Goal: Information Seeking & Learning: Learn about a topic

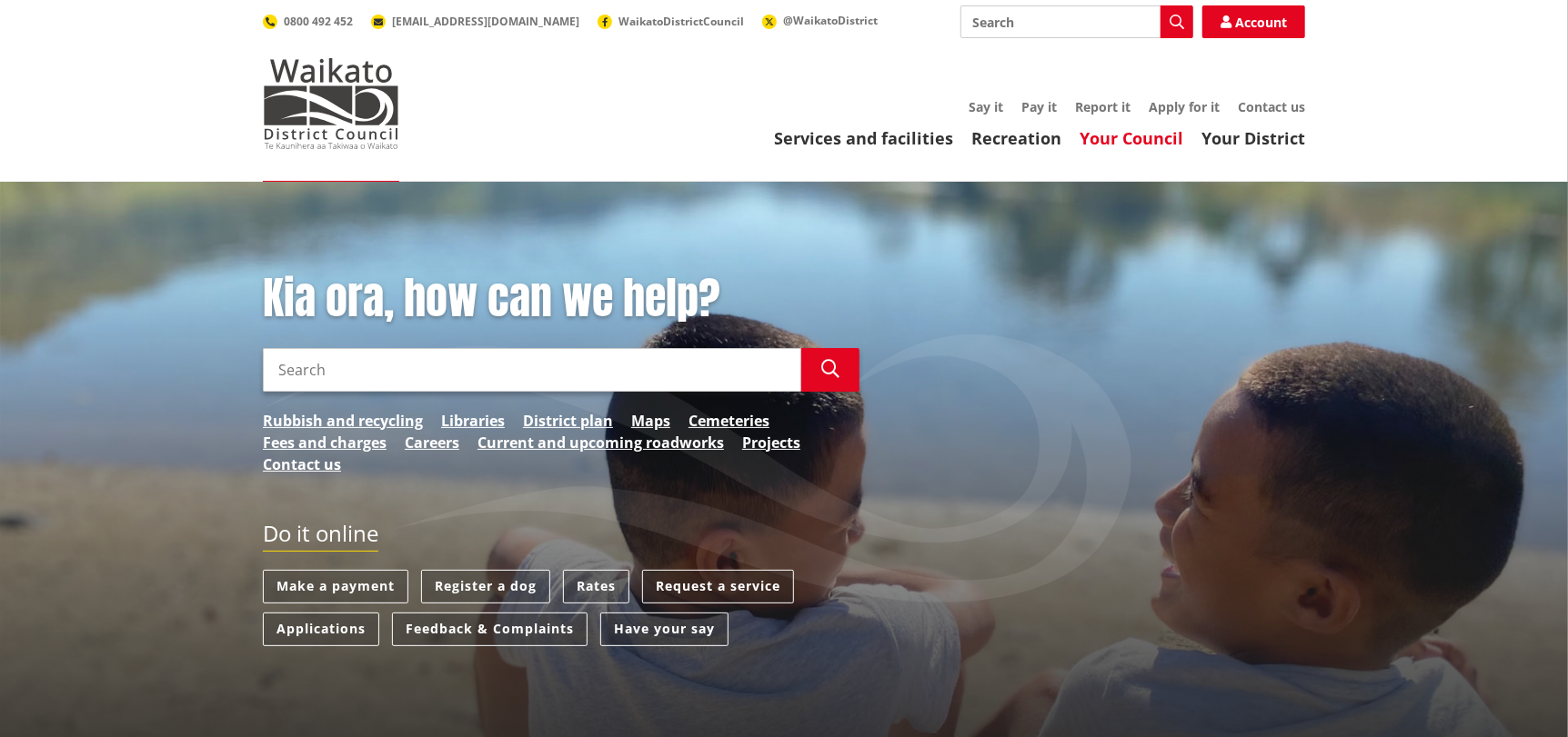
click at [1123, 143] on link "Your Council" at bounding box center [1131, 139] width 103 height 22
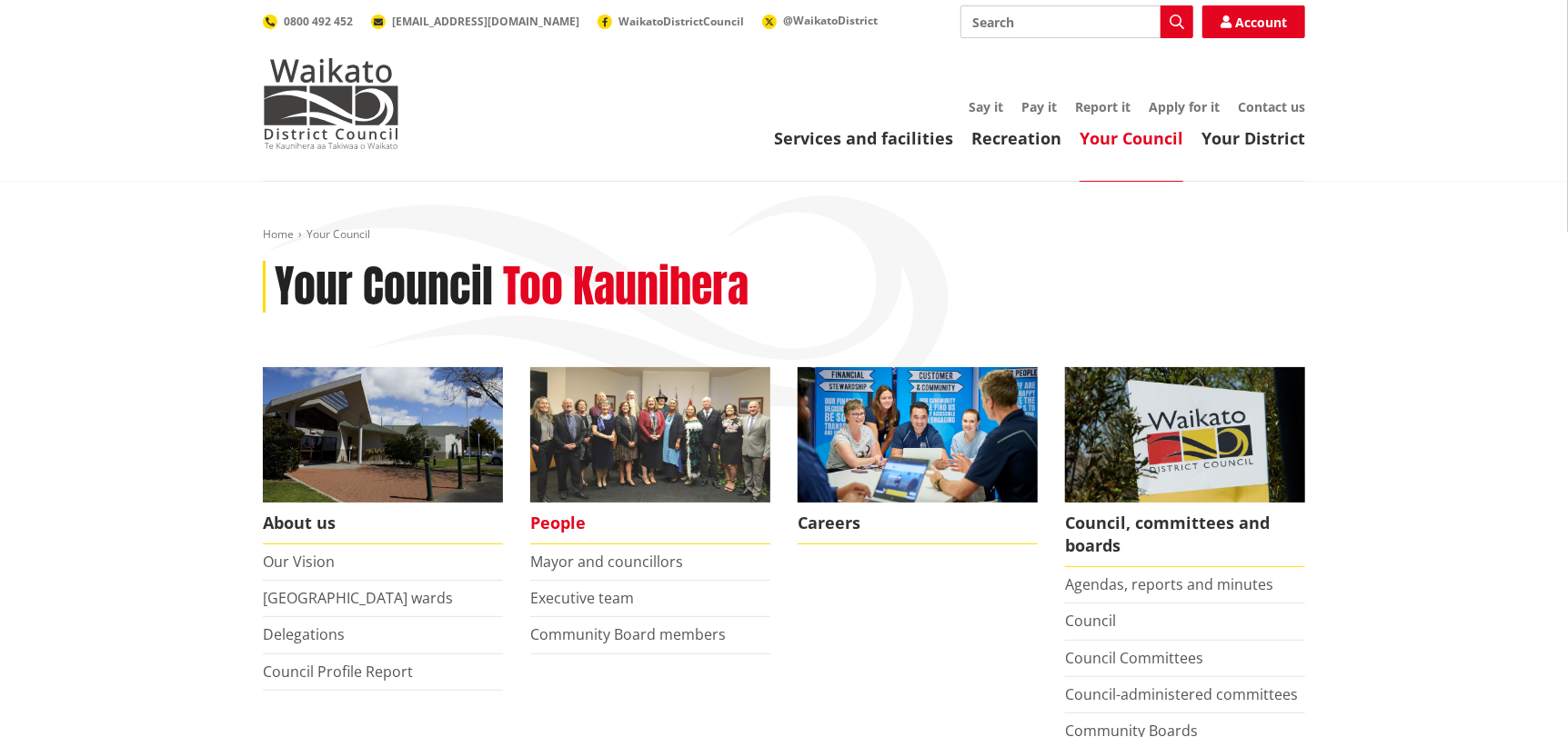
click at [598, 425] on img at bounding box center [650, 435] width 240 height 136
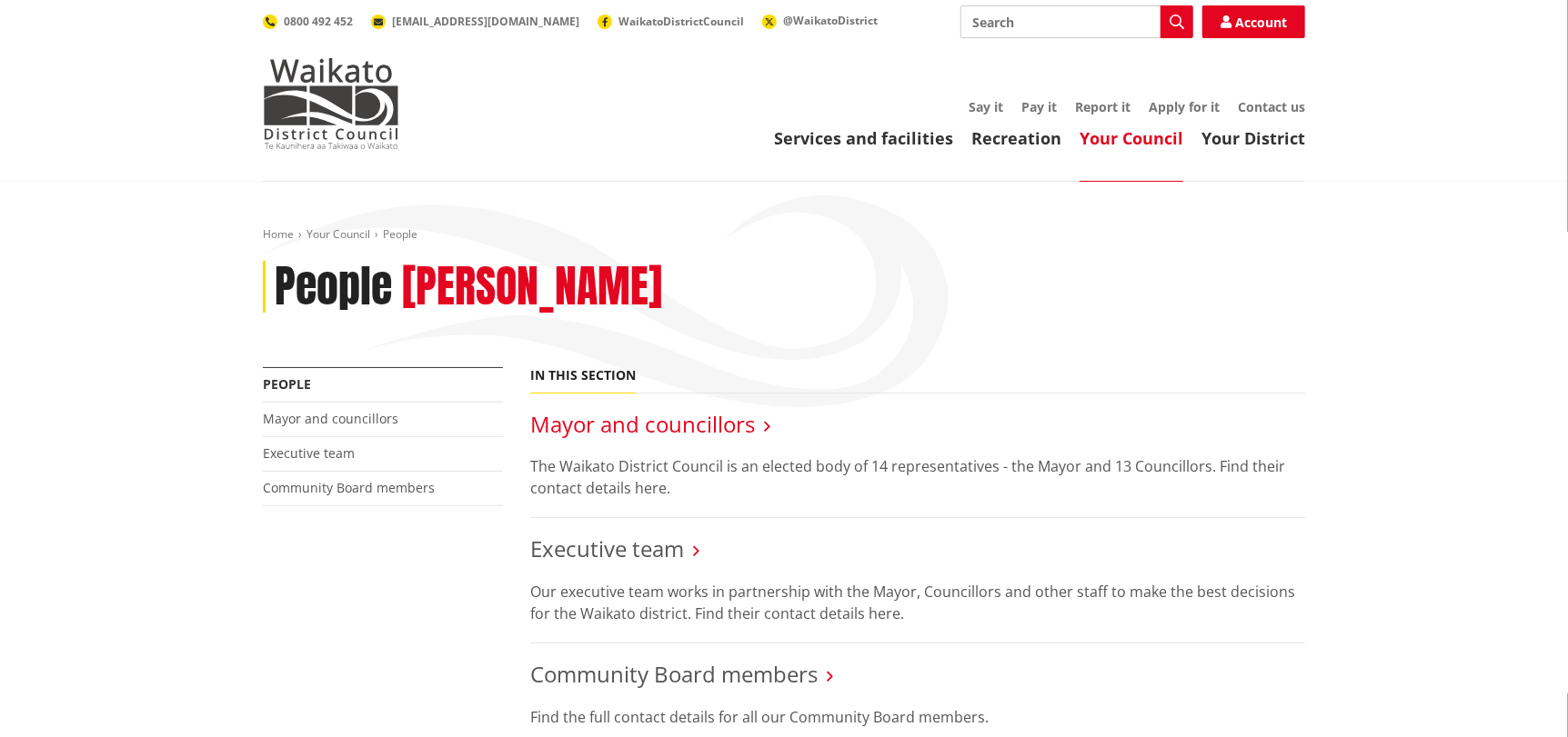
click at [632, 412] on link "Mayor and councillors" at bounding box center [642, 424] width 225 height 30
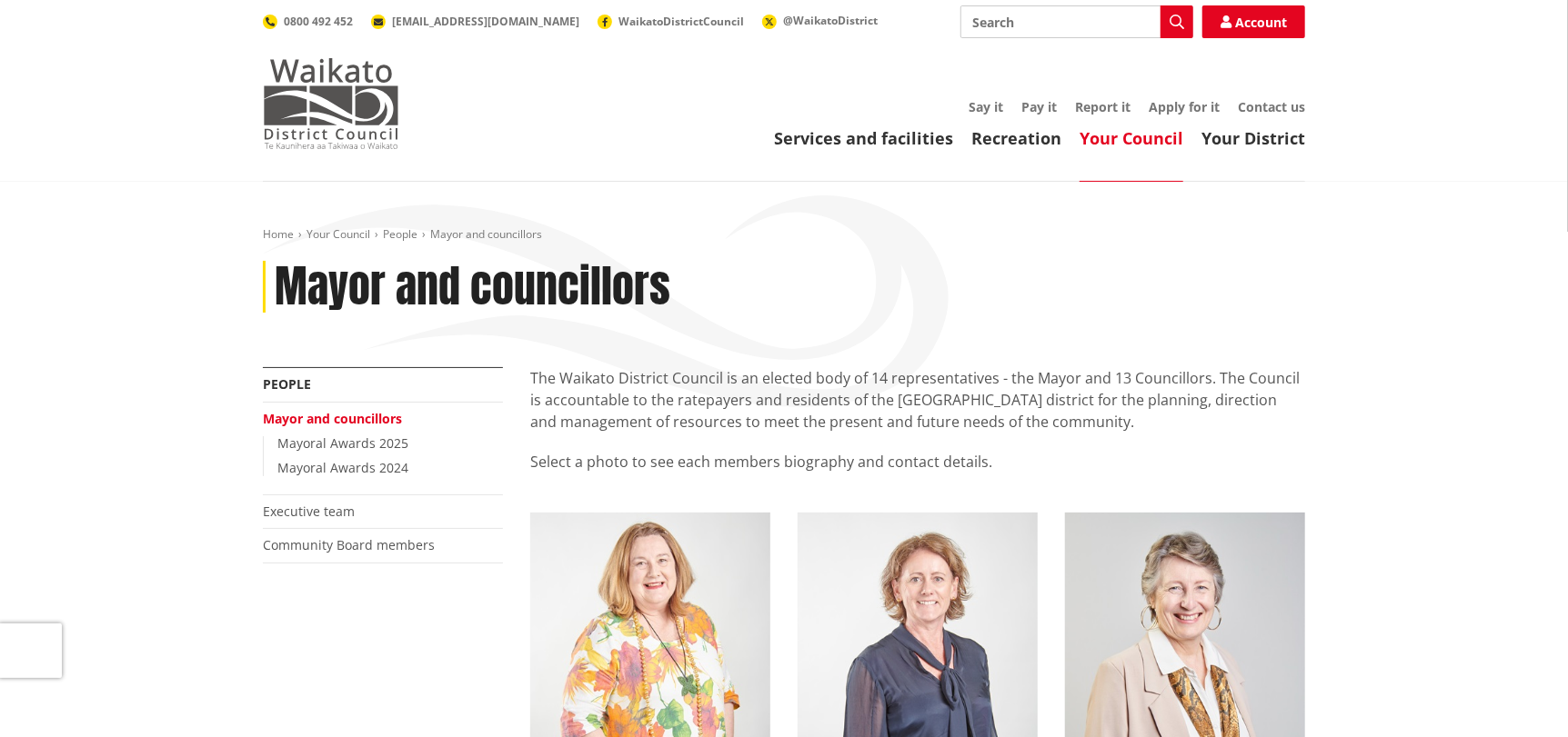
click at [306, 143] on img at bounding box center [331, 103] width 137 height 91
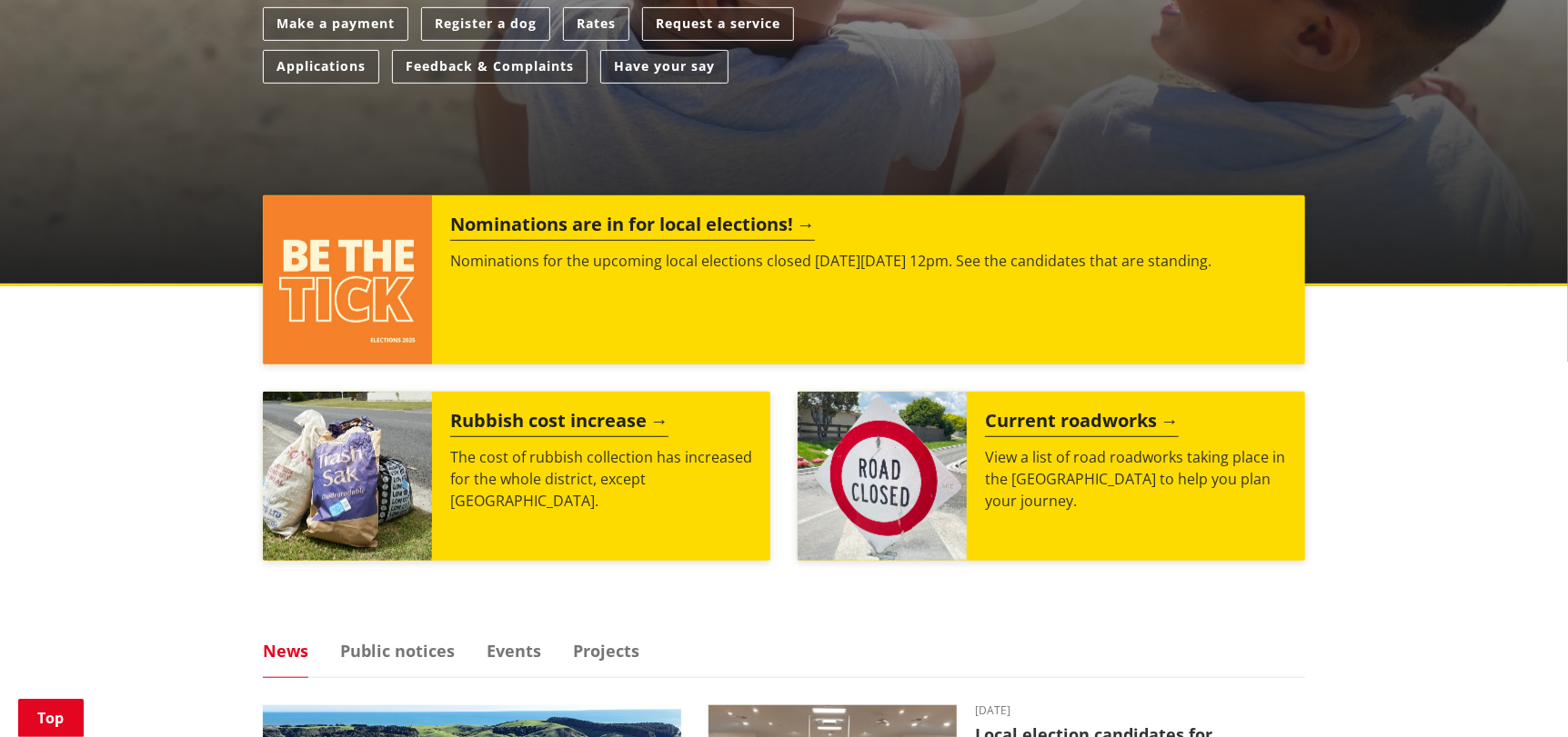
scroll to position [726, 0]
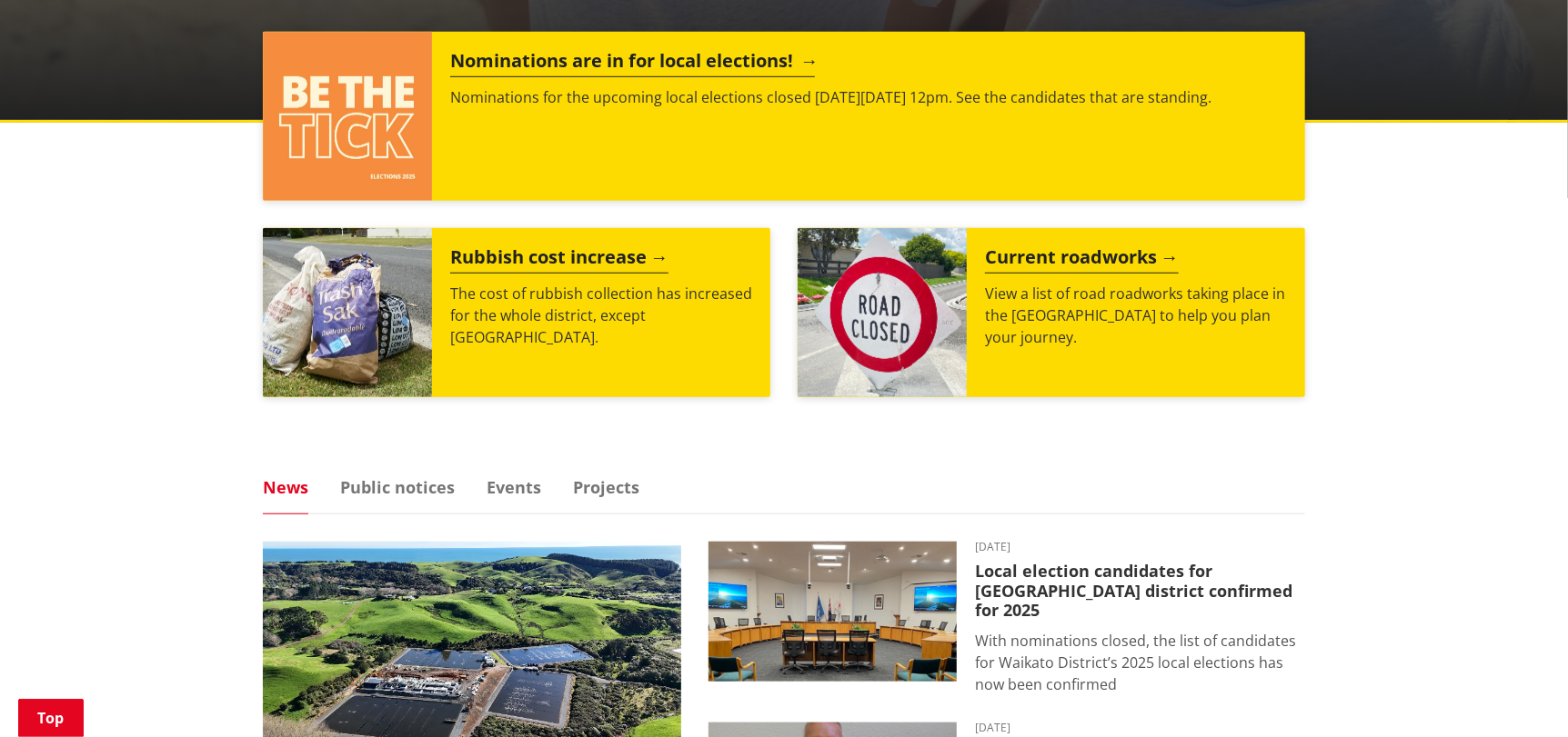
click at [698, 58] on h2 "Nominations are in for local elections!" at bounding box center [632, 64] width 365 height 28
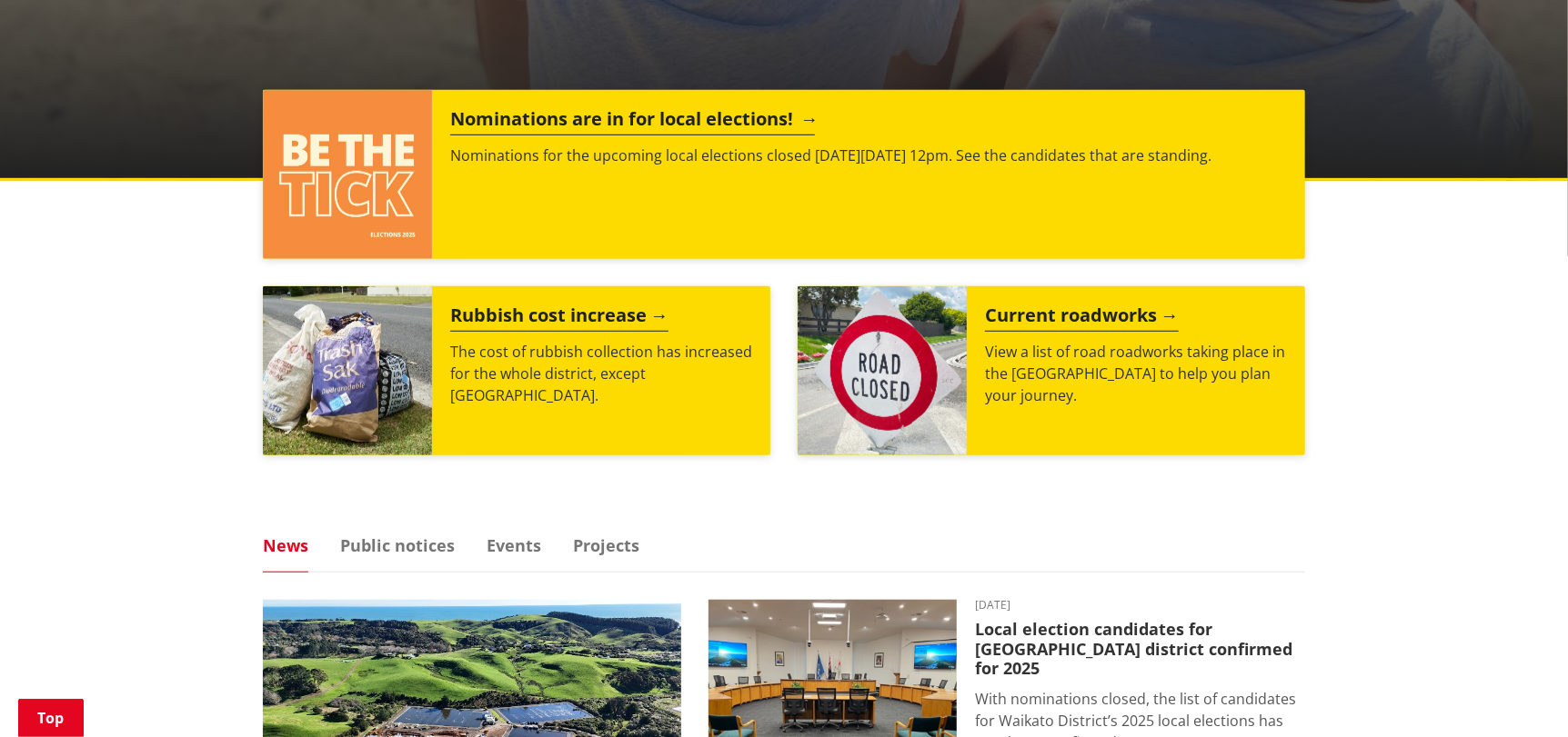
scroll to position [636, 0]
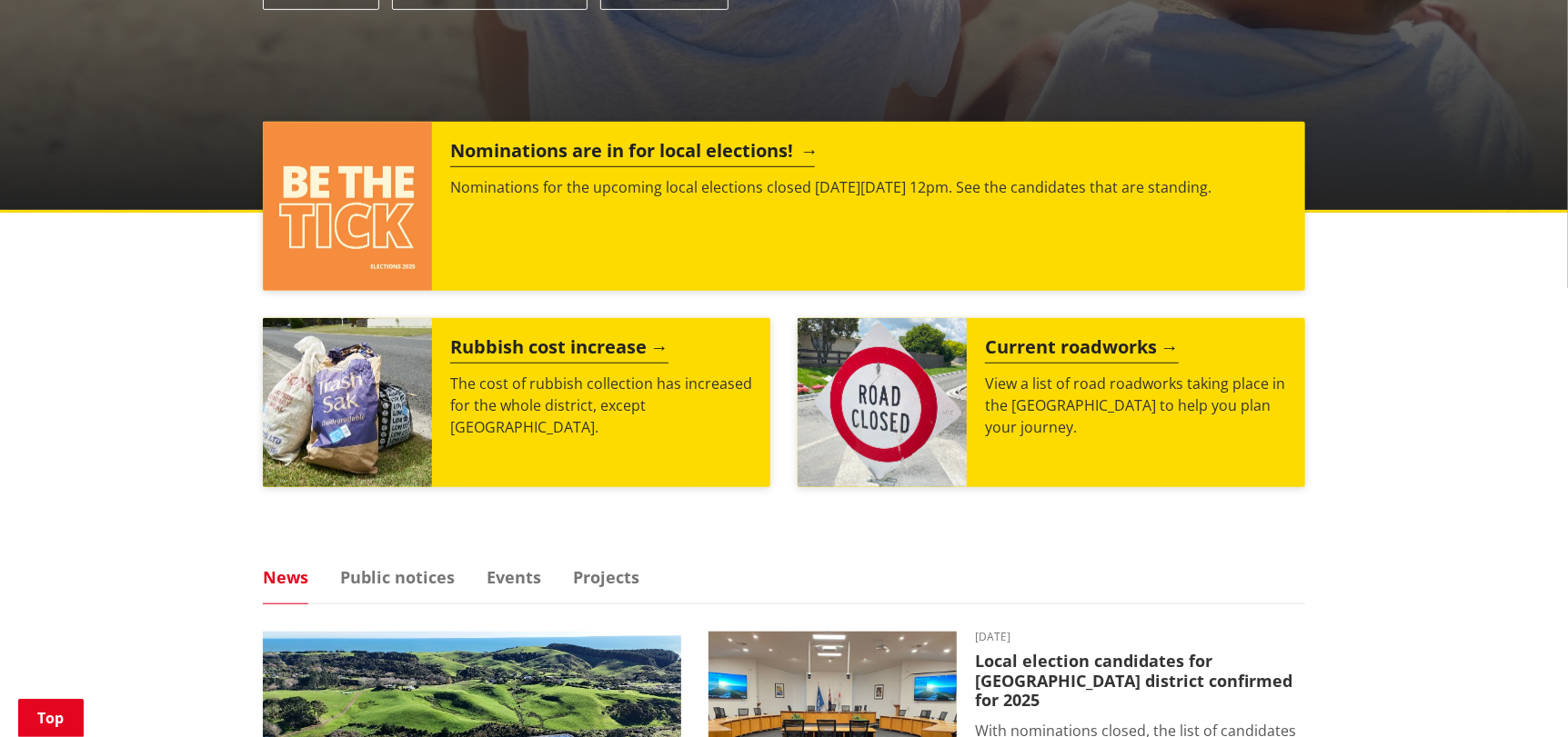
click at [688, 158] on h2 "Nominations are in for local elections!" at bounding box center [632, 154] width 365 height 28
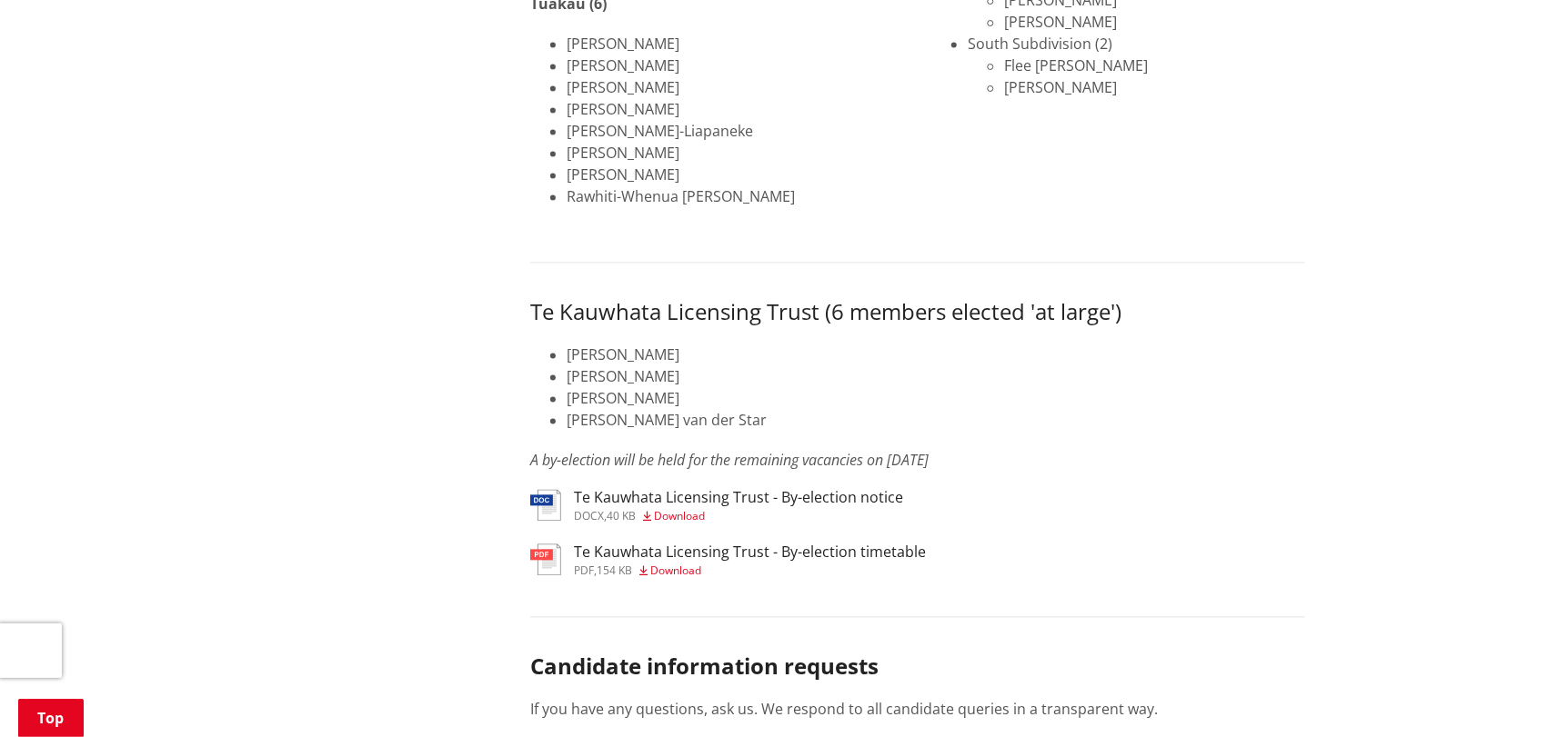
scroll to position [2091, 0]
